Goal: Task Accomplishment & Management: Complete application form

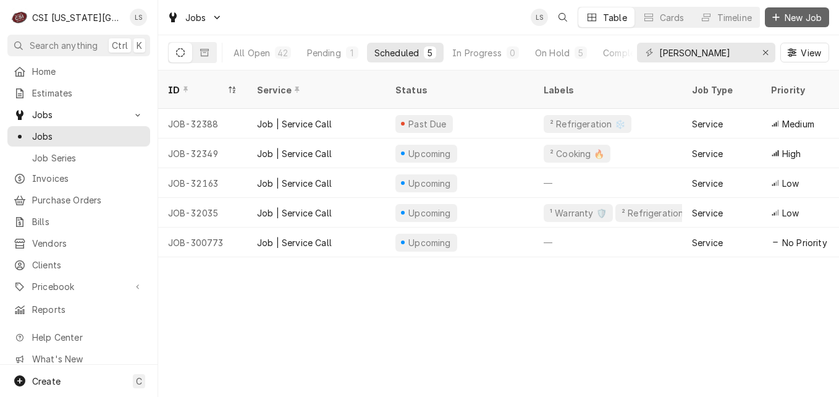
click at [783, 25] on button "New Job" at bounding box center [797, 17] width 64 height 20
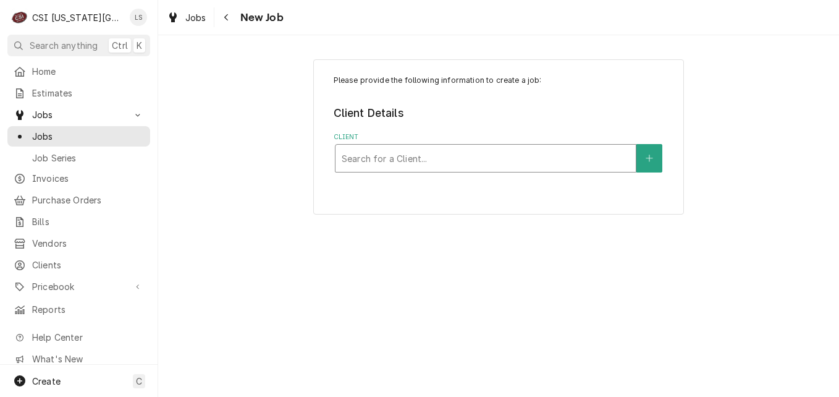
click at [481, 150] on div "Client" at bounding box center [486, 158] width 288 height 22
type input "canes"
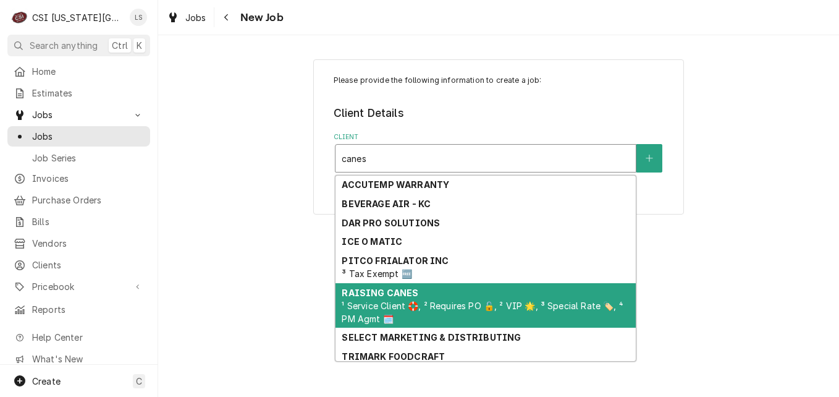
click at [463, 301] on span "¹ Service Client 🛟, ² Requires PO 🔓, ² VIP 🌟, ³ Special Rate 🏷️, ⁴ PM Agmt 🗓️" at bounding box center [482, 311] width 281 height 23
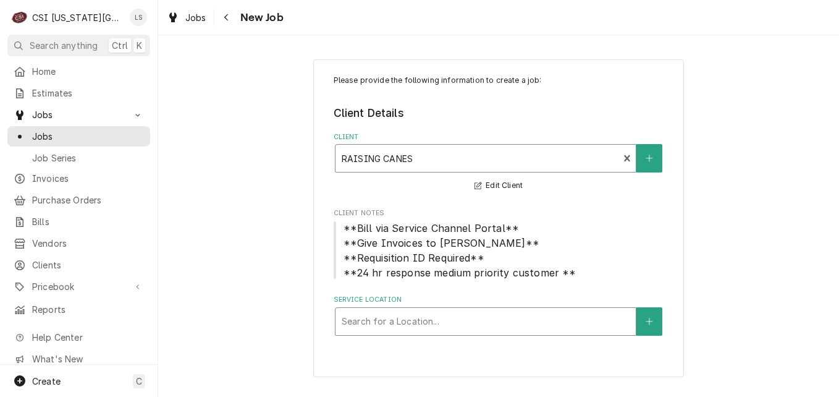
click at [485, 317] on div "Service Location" at bounding box center [486, 321] width 288 height 22
type input "297"
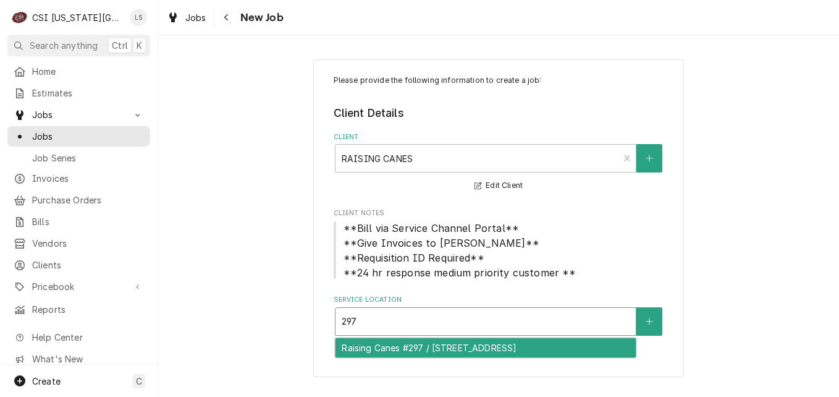
click at [476, 344] on div "Raising Canes #297 / 10704 Shawnee Mission Parkway, Shawnee, KS 66203" at bounding box center [486, 347] width 300 height 19
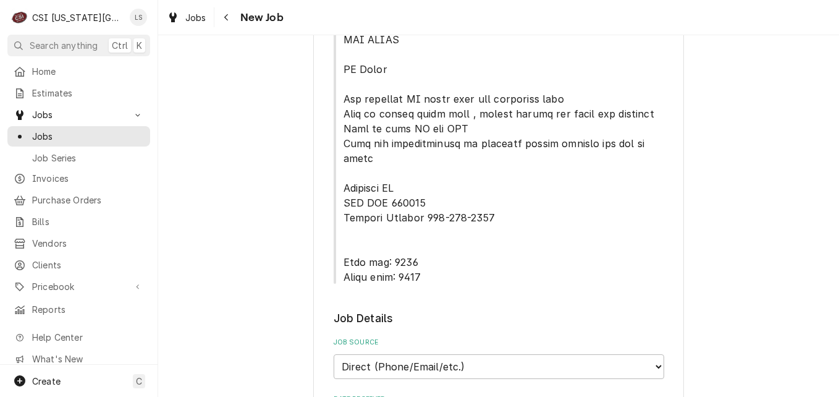
scroll to position [741, 0]
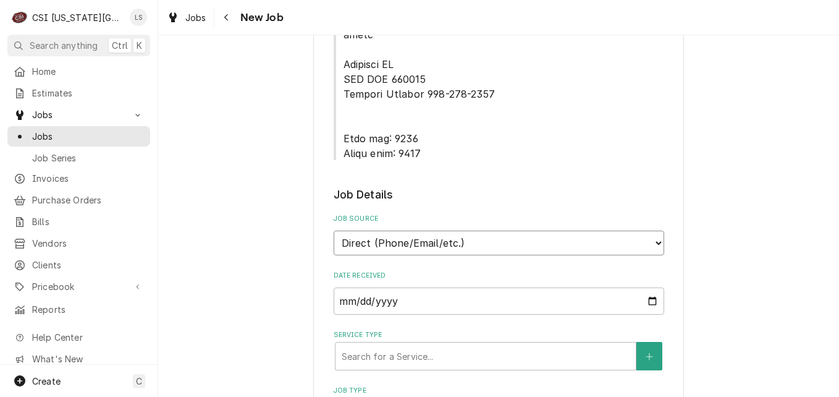
click at [541, 230] on select "Direct (Phone/Email/etc.) Service Channel Corrigo Ecotrak Other" at bounding box center [499, 242] width 331 height 25
select select "1"
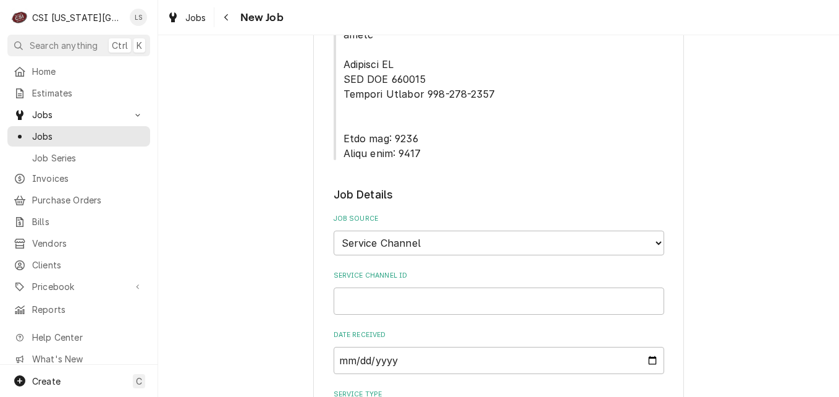
click at [716, 246] on div "Please provide the following information to create a job: Client Details Client…" at bounding box center [498, 289] width 681 height 1965
click at [390, 287] on input "Service Channel ID" at bounding box center [499, 300] width 331 height 27
paste input "324162850"
type textarea "x"
type input "324162850"
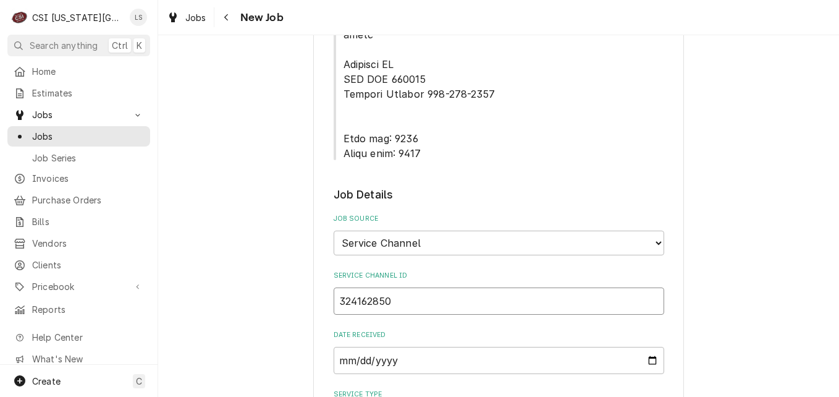
type textarea "x"
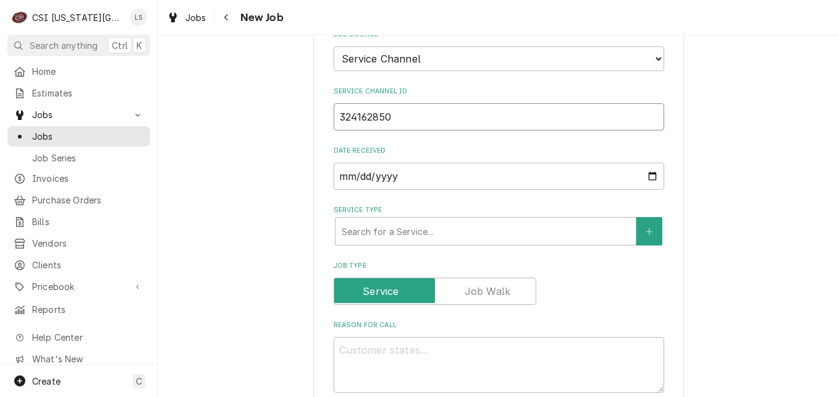
scroll to position [927, 0]
type input "324162850"
click at [523, 219] on div "Service Type" at bounding box center [486, 230] width 288 height 22
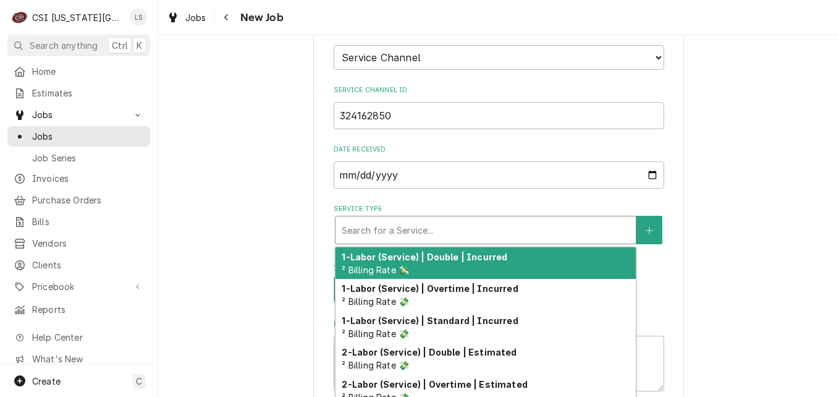
type textarea "x"
type input "s"
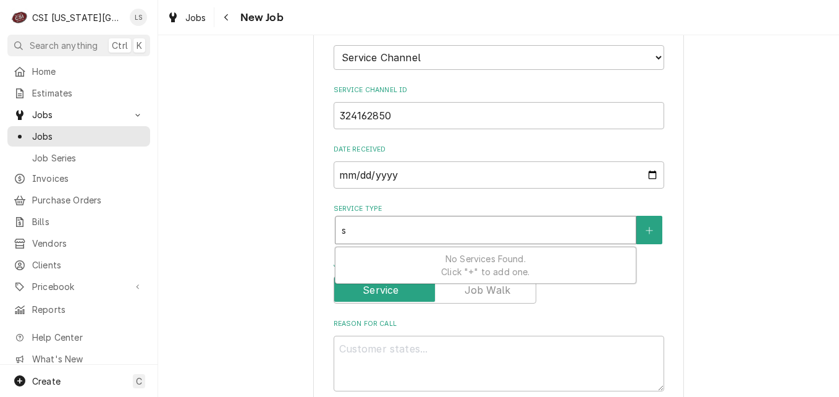
type textarea "x"
type input "se"
type textarea "x"
type input "ser"
type textarea "x"
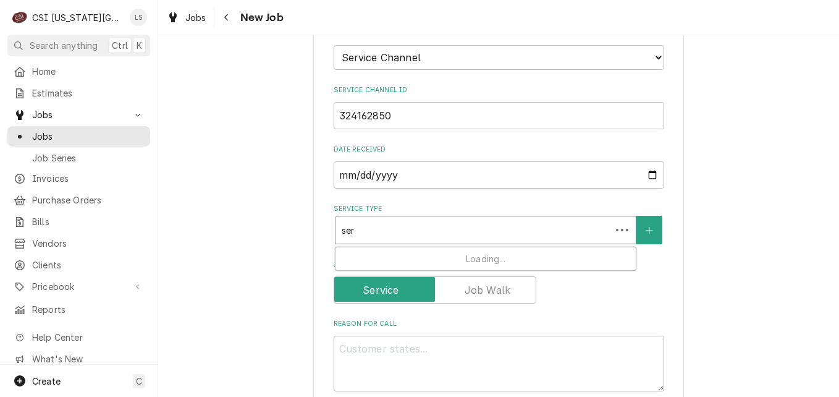
type input "serv"
type textarea "x"
type input "servi"
type textarea "x"
type input "servic"
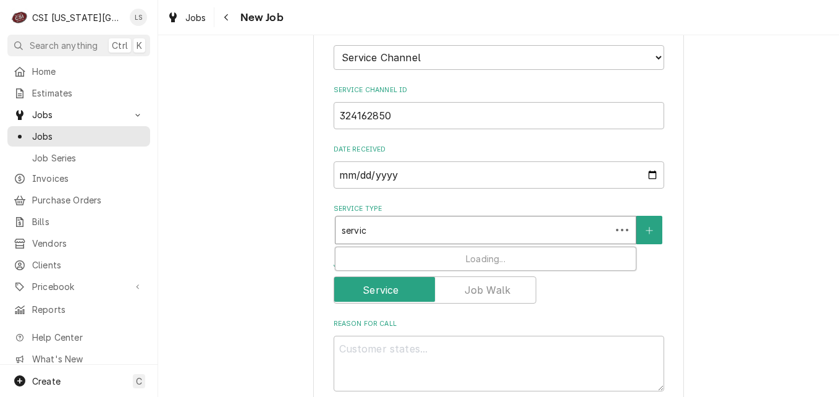
type textarea "x"
type input "service"
type textarea "x"
type input "service"
type textarea "x"
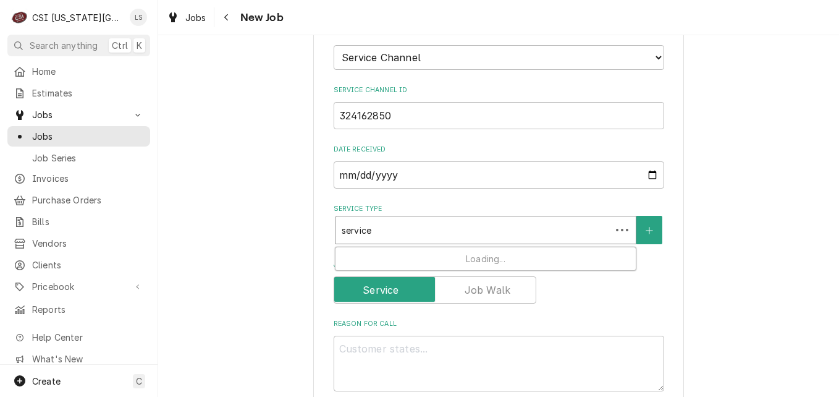
type input "service c"
type textarea "x"
type input "service ca"
type textarea "x"
type input "service cal"
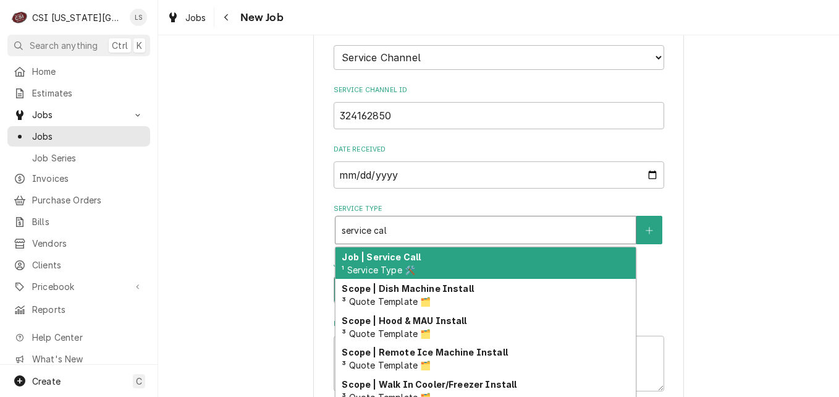
type textarea "x"
type input "service call"
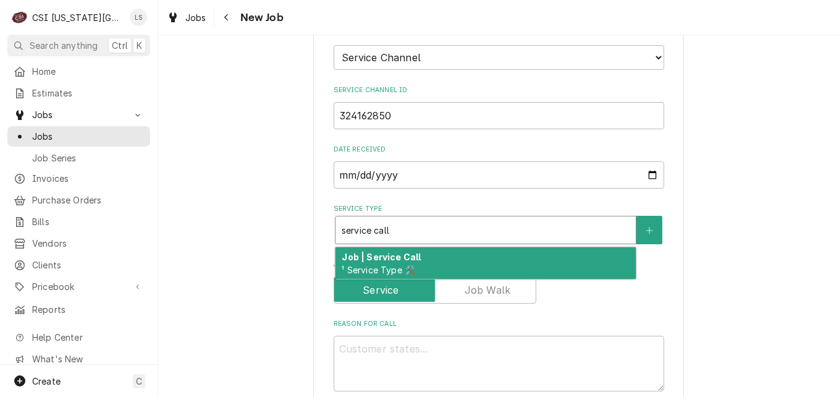
click at [513, 247] on div "Job | Service Call ¹ Service Type 🛠️" at bounding box center [486, 263] width 300 height 32
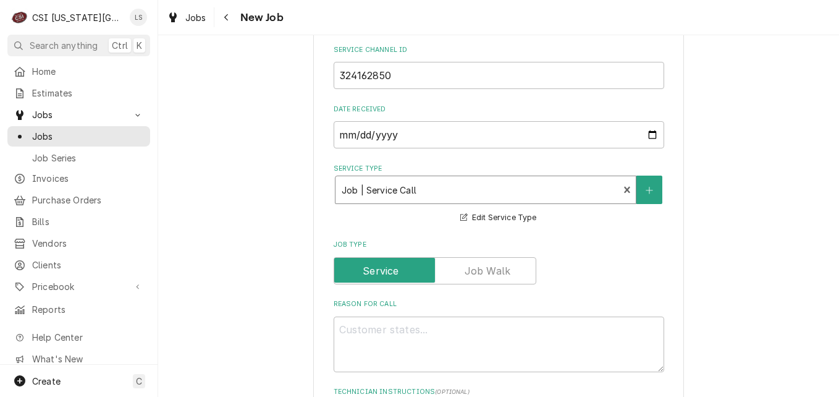
scroll to position [989, 0]
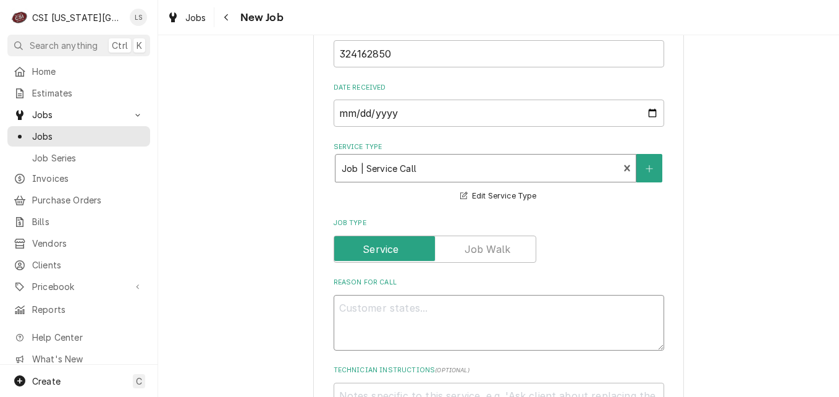
click at [459, 295] on textarea "Reason For Call" at bounding box center [499, 323] width 331 height 56
paste textarea ""KITCHEN / Refrigeration / French Fry Freezer- Stand Up, In Kitchen "Equip:" KI…"
type textarea "x"
type textarea ""KITCHEN / Refrigeration / French Fry Freezer- Stand Up, In Kitchen "Equip:" KI…"
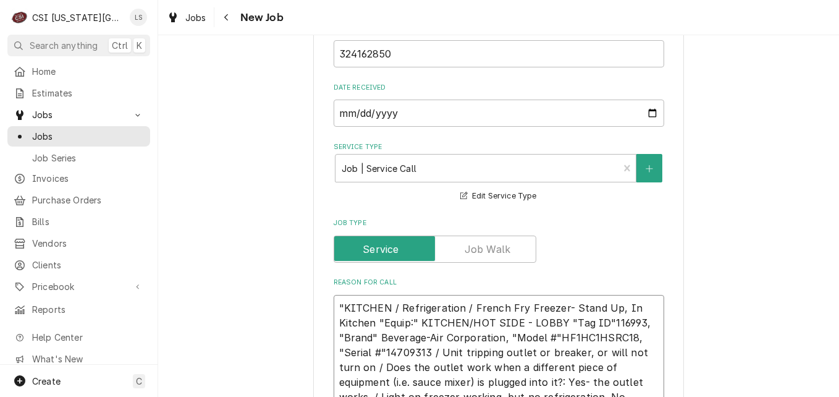
type textarea "x"
type textarea ""KITCHEN / Refrigeration / French Fry Freezer- Stand Up, In Kitchen "Equip:" KI…"
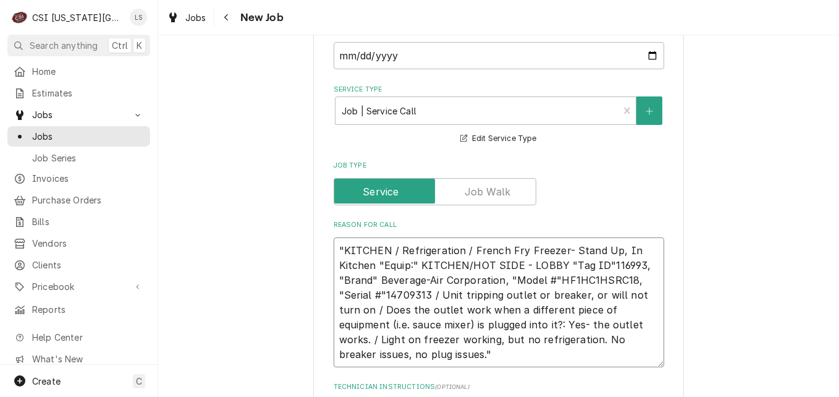
scroll to position [1112, 0]
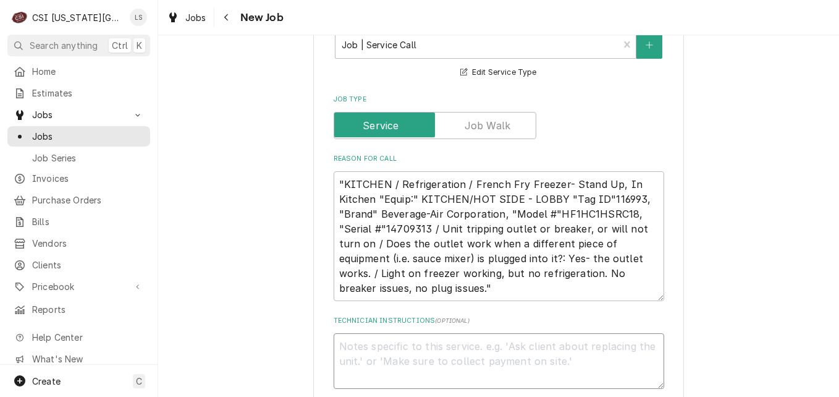
click at [418, 333] on textarea "Technician Instructions ( optional )" at bounding box center [499, 361] width 331 height 56
type textarea "x"
type textarea "N"
type textarea "x"
type textarea "NT"
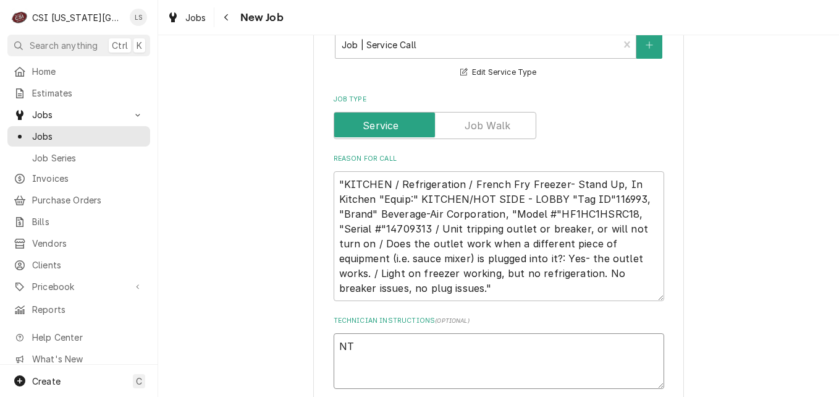
type textarea "x"
type textarea "NTE"
type textarea "x"
type textarea "NTE"
paste textarea "400.00"
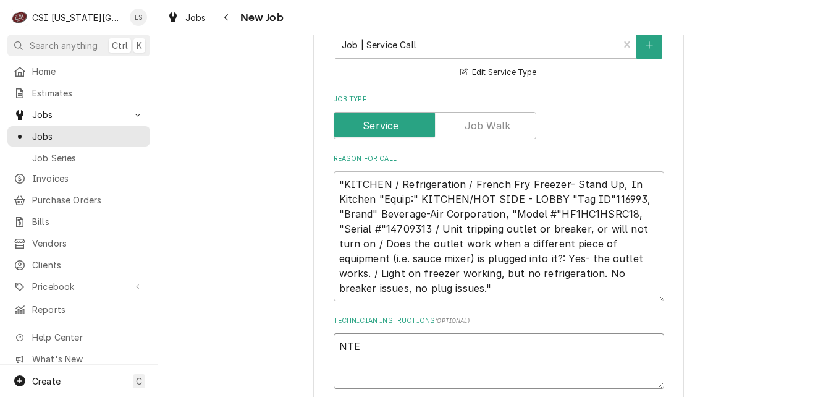
type textarea "x"
type textarea "NTE 400.00"
type textarea "x"
type textarea "NTE 400.00"
click at [236, 242] on div "Please provide the following information to create a job: Client Details Client…" at bounding box center [498, 22] width 681 height 2173
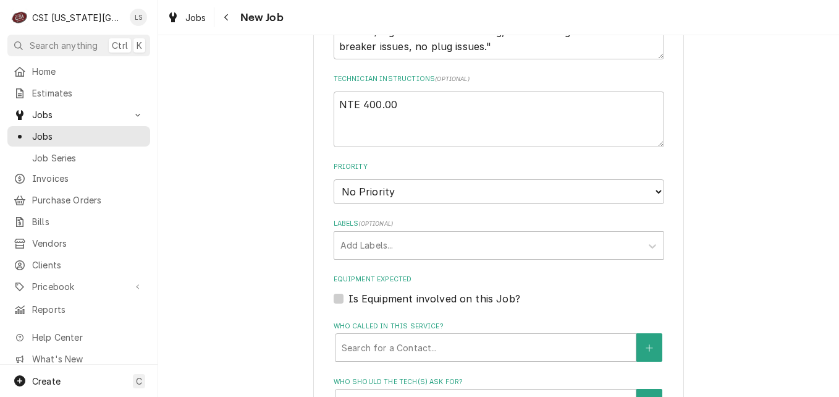
scroll to position [1359, 0]
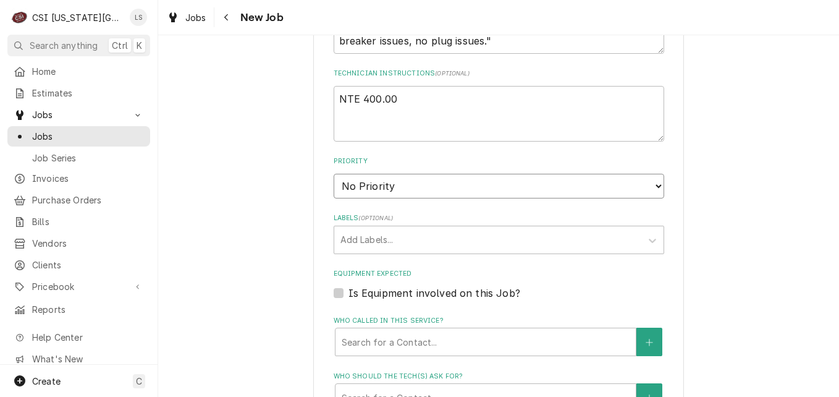
click at [358, 174] on select "No Priority Urgent High Medium Low" at bounding box center [499, 186] width 331 height 25
select select "1"
click at [334, 174] on select "No Priority Urgent High Medium Low" at bounding box center [499, 186] width 331 height 25
type textarea "x"
click at [374, 229] on div "Labels" at bounding box center [487, 240] width 295 height 22
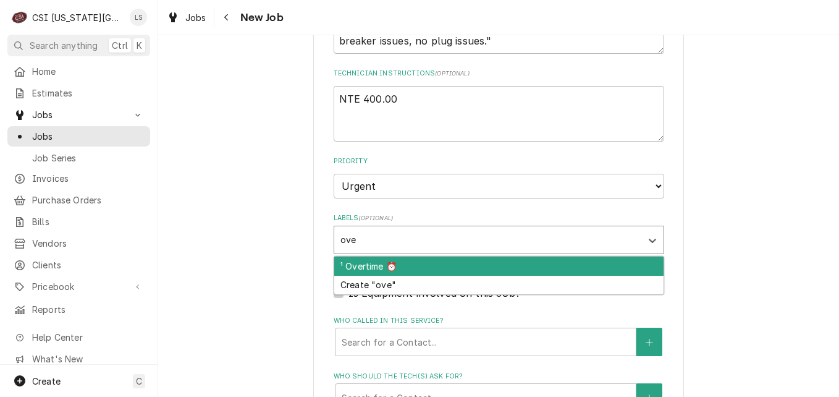
type input "over"
click at [431, 256] on div "¹ Overtime ⏰" at bounding box center [498, 265] width 329 height 19
type textarea "x"
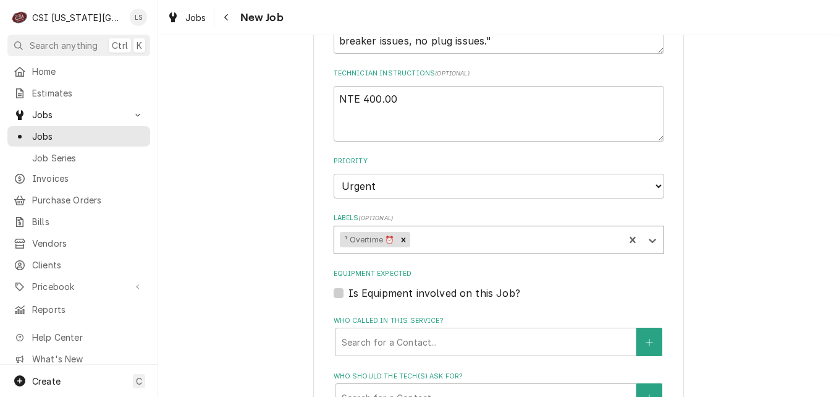
type textarea "x"
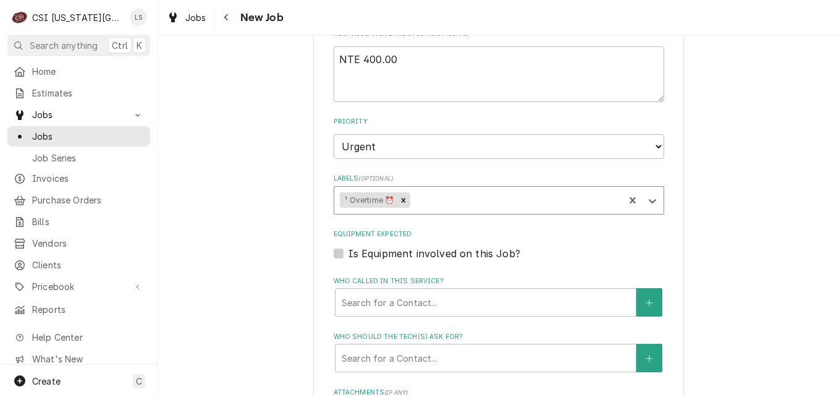
scroll to position [1421, 0]
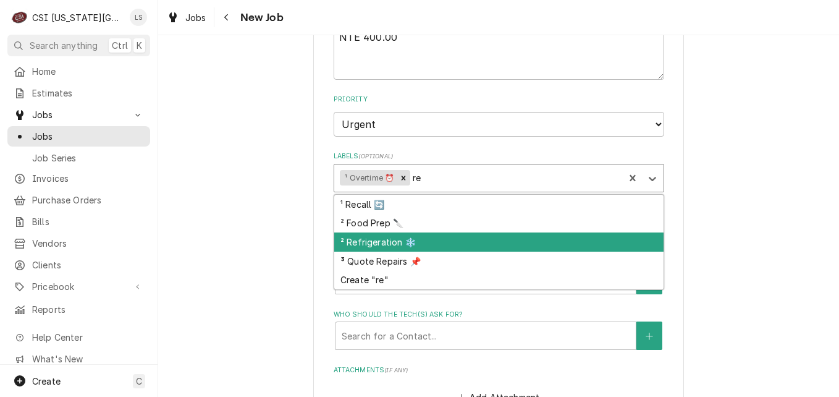
type input "ref"
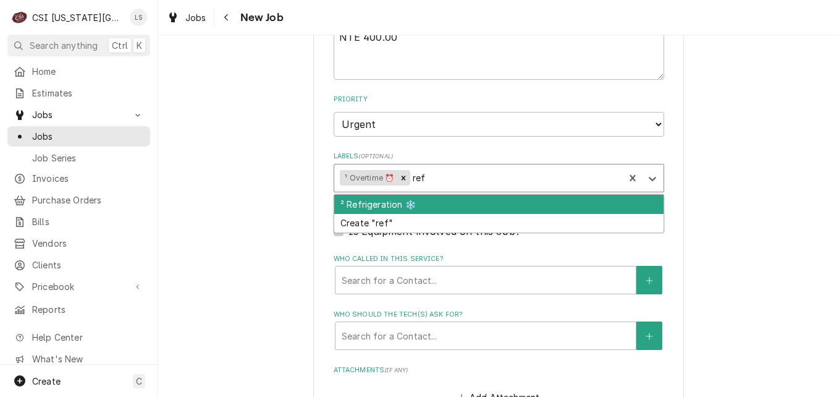
click at [435, 195] on div "² Refrigeration ❄️" at bounding box center [498, 204] width 329 height 19
type textarea "x"
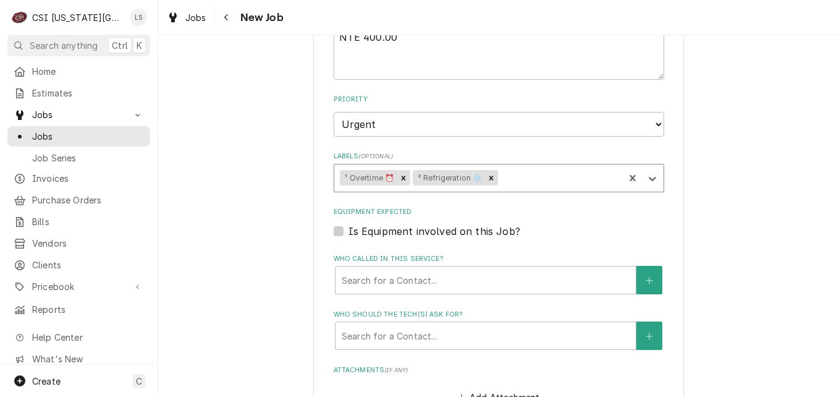
type textarea "x"
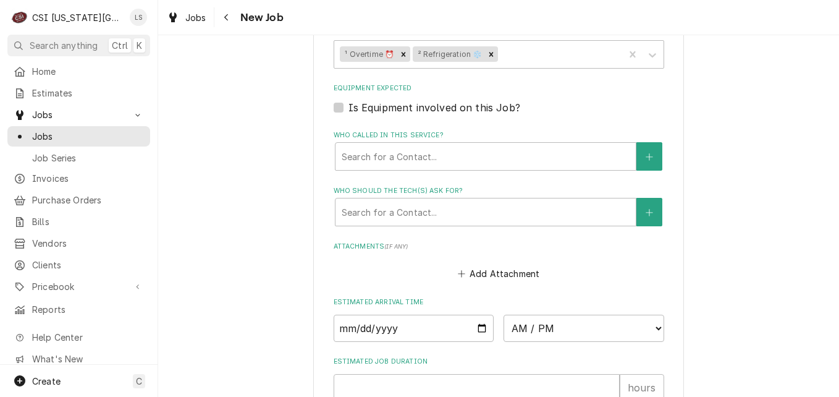
scroll to position [1607, 0]
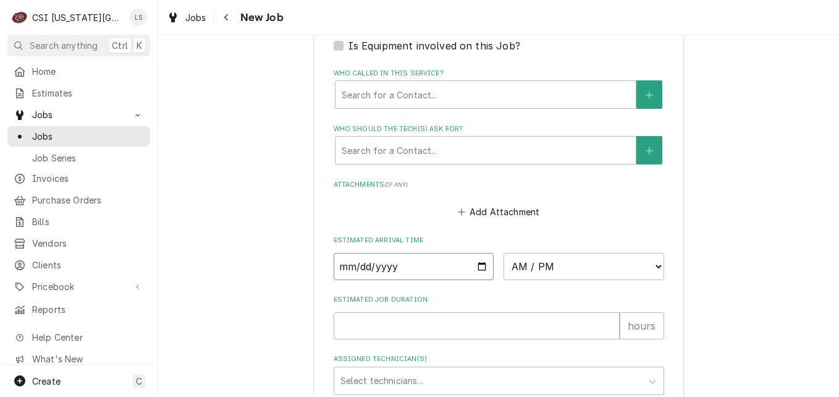
click at [475, 253] on input "Date" at bounding box center [414, 266] width 161 height 27
type input "2025-08-31"
type textarea "x"
click at [567, 253] on select "AM / PM 6:00 AM 6:15 AM 6:30 AM 6:45 AM 7:00 AM 7:15 AM 7:30 AM 7:45 AM 8:00 AM…" at bounding box center [584, 266] width 161 height 27
select select "08:00:00"
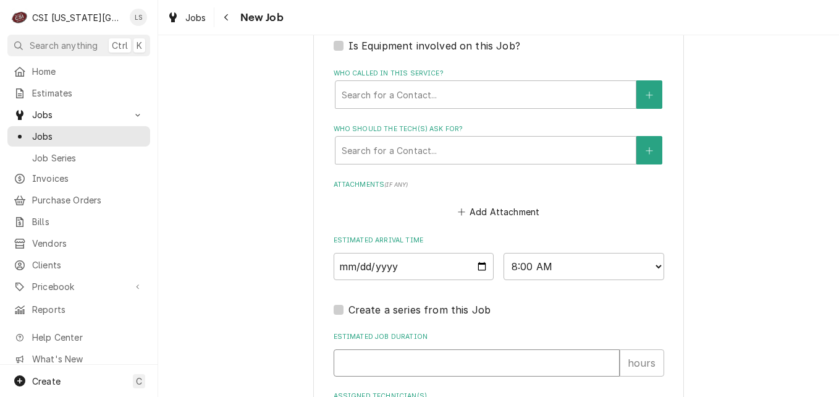
click at [533, 349] on input "Estimated Job Duration" at bounding box center [477, 362] width 286 height 27
type textarea "x"
type input "2"
type textarea "x"
type input "2"
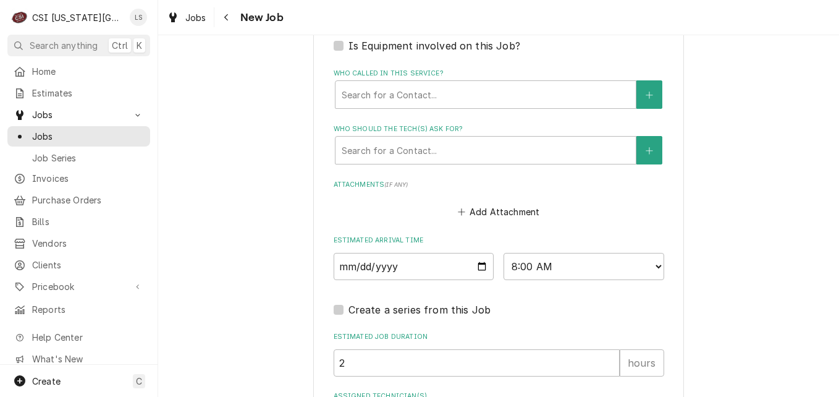
scroll to position [1730, 0]
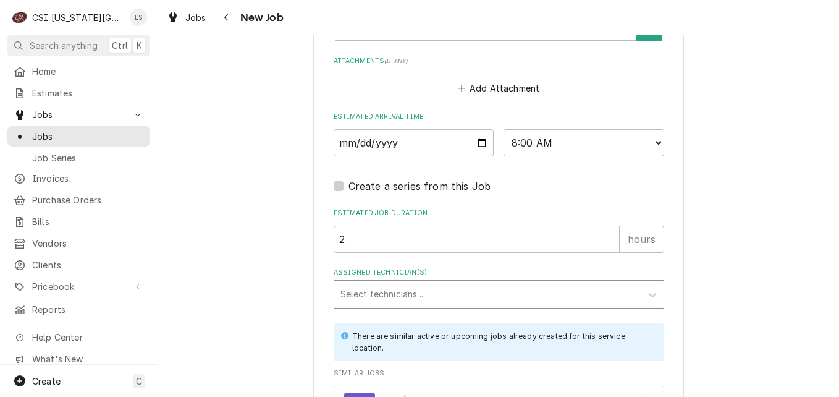
click at [421, 283] on div "Assigned Technician(s)" at bounding box center [487, 294] width 295 height 22
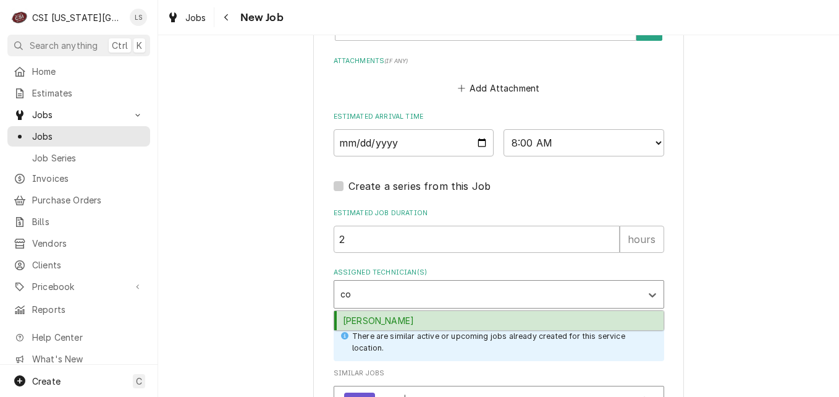
type input "cod"
click at [412, 311] on div "Cody Davis" at bounding box center [498, 320] width 329 height 19
type textarea "x"
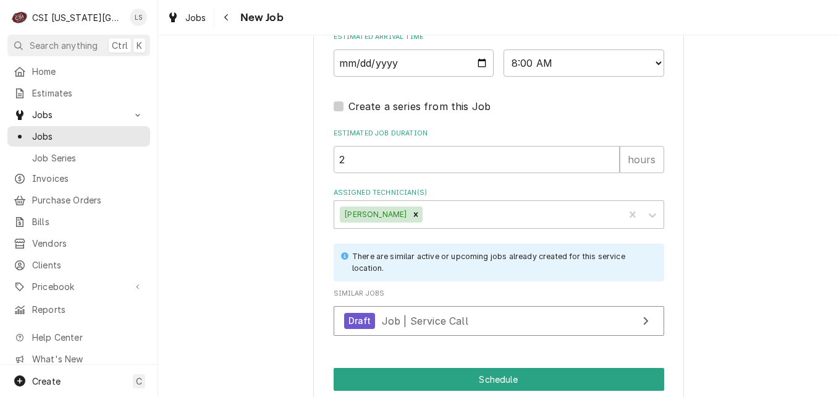
scroll to position [1817, 0]
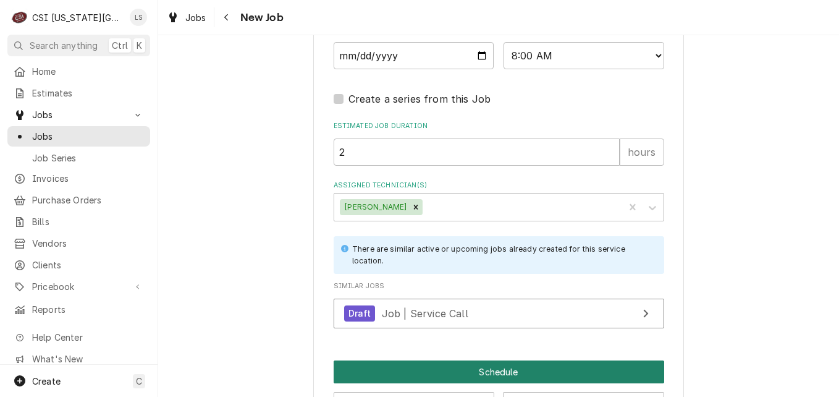
click at [465, 360] on button "Schedule" at bounding box center [499, 371] width 331 height 23
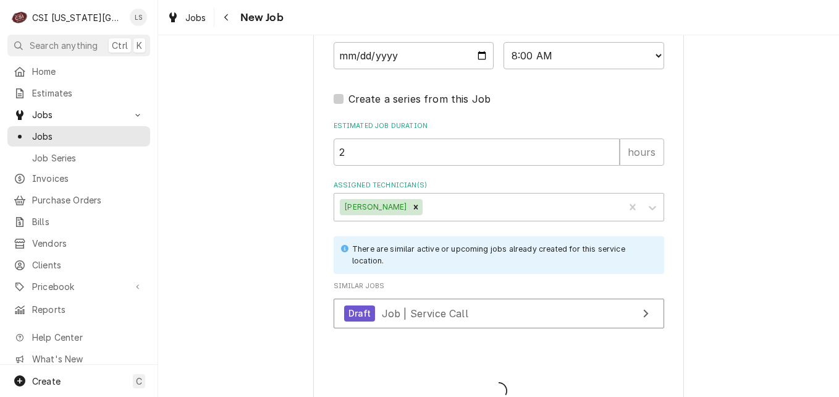
scroll to position [1806, 0]
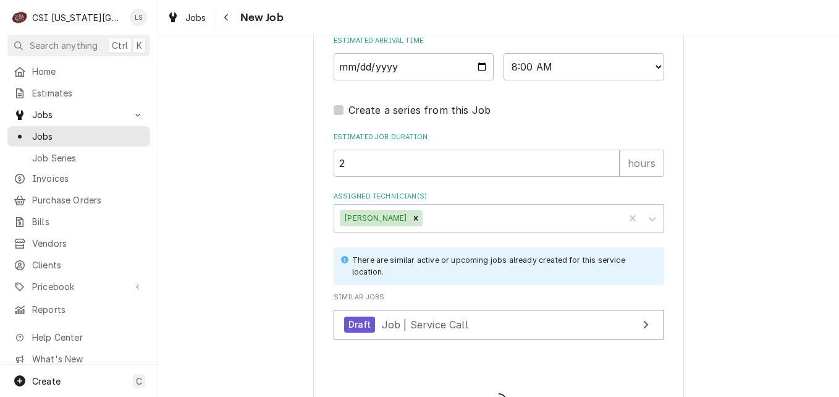
type textarea "x"
